Goal: Task Accomplishment & Management: Complete application form

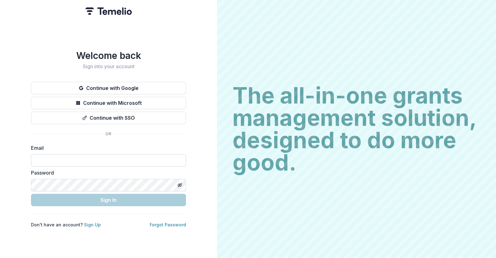
click at [87, 158] on input at bounding box center [108, 160] width 155 height 12
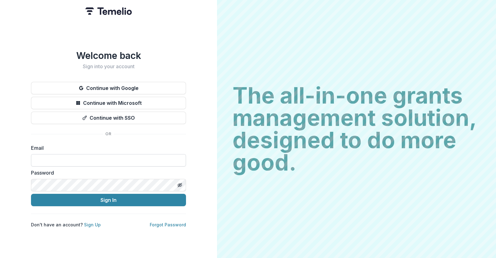
type input "**********"
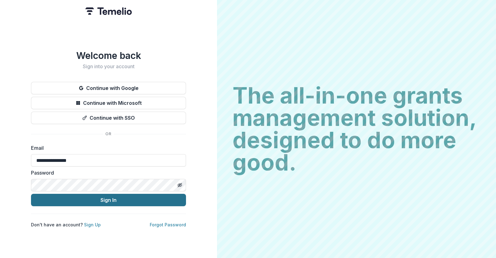
click at [95, 199] on button "Sign In" at bounding box center [108, 200] width 155 height 12
click at [104, 197] on button "Sign In" at bounding box center [108, 200] width 155 height 12
